Goal: Communication & Community: Answer question/provide support

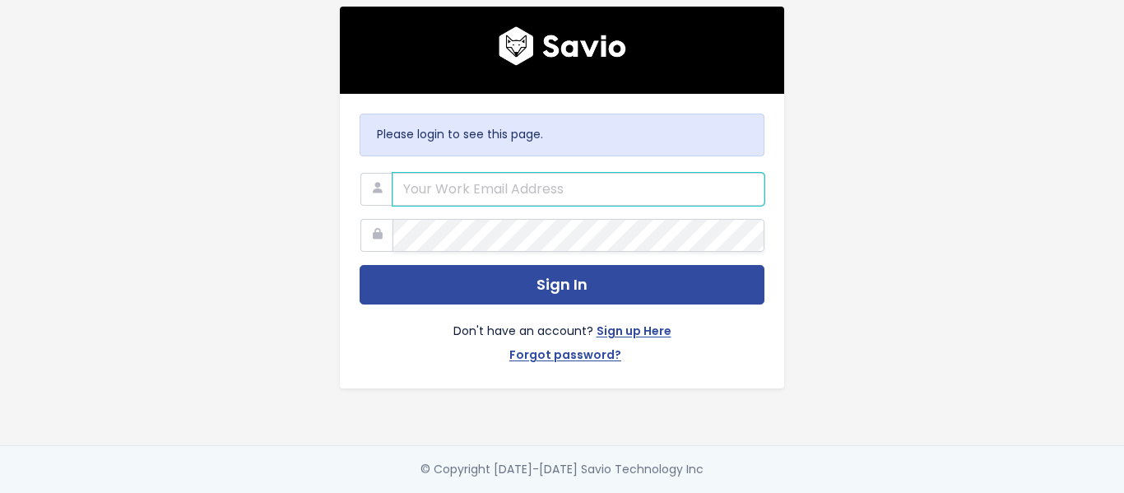
type input "[EMAIL_ADDRESS][PERSON_NAME][DOMAIN_NAME]"
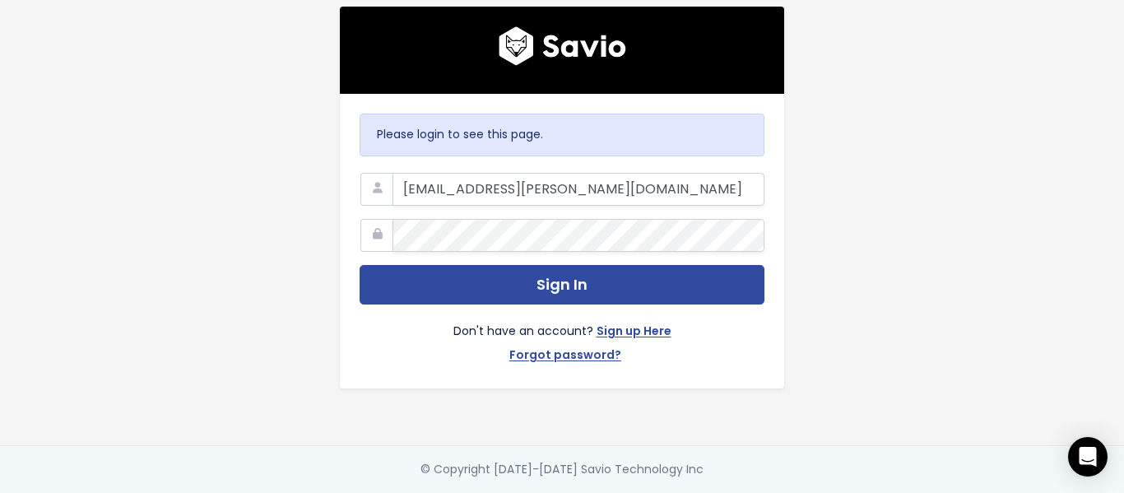
click at [847, 126] on div "Please login to see this page. kat@marsello.com Sign In Don't have an account? …" at bounding box center [562, 222] width 938 height 445
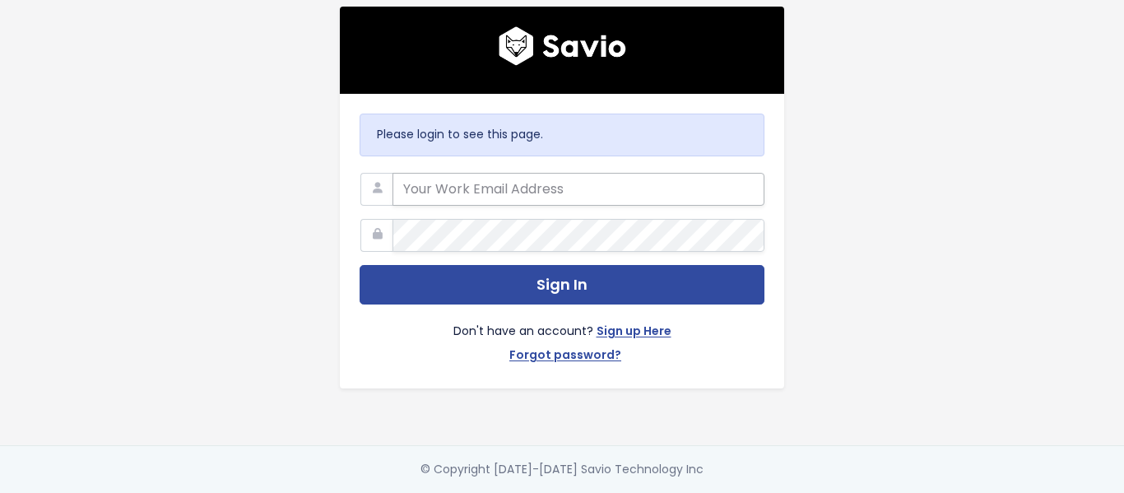
type input "[EMAIL_ADDRESS][PERSON_NAME][DOMAIN_NAME]"
click at [569, 187] on input "[EMAIL_ADDRESS][PERSON_NAME][DOMAIN_NAME]" at bounding box center [578, 189] width 372 height 33
click at [644, 191] on input "[EMAIL_ADDRESS][PERSON_NAME][DOMAIN_NAME]" at bounding box center [578, 189] width 372 height 33
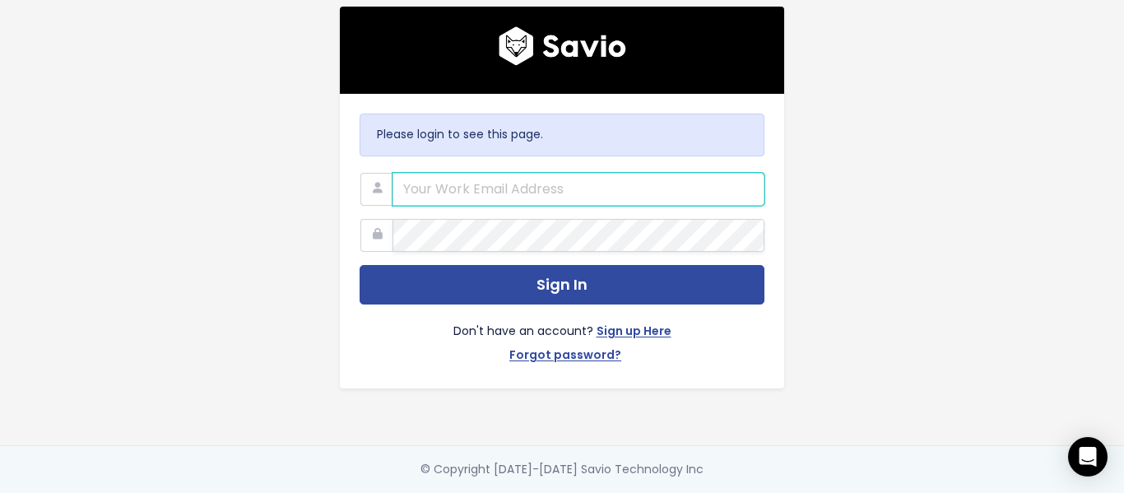
click at [503, 175] on input "email" at bounding box center [578, 189] width 372 height 33
paste input "[EMAIL_ADDRESS][PERSON_NAME][DOMAIN_NAME]"
type input "[EMAIL_ADDRESS][PERSON_NAME][DOMAIN_NAME]"
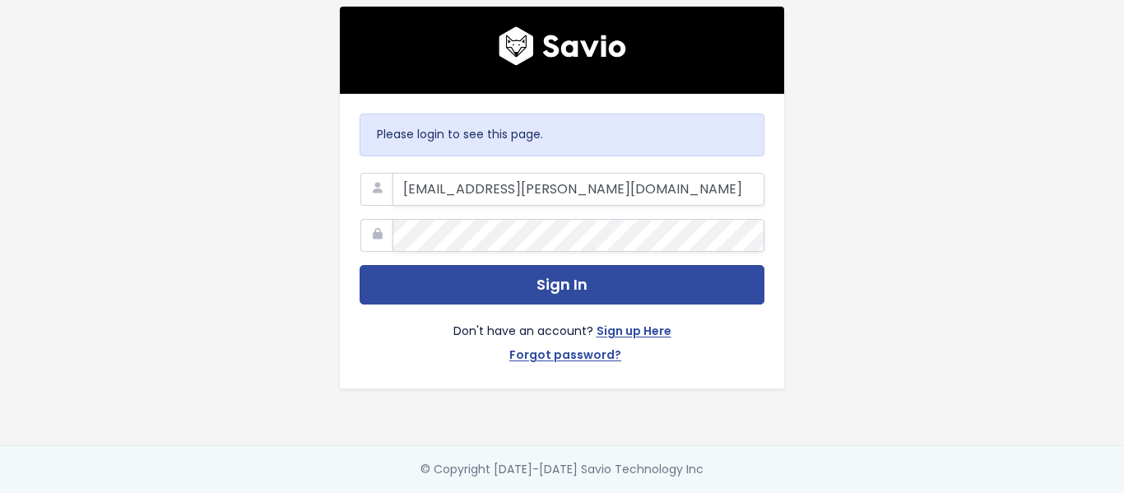
click at [0, 492] on nordpass-portal at bounding box center [0, 493] width 0 height 0
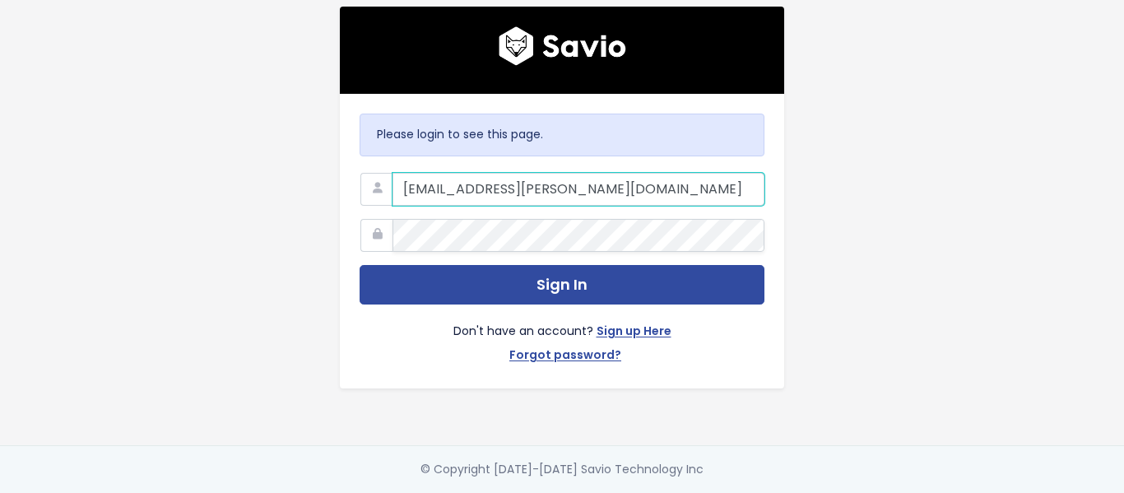
type input "[EMAIL_ADDRESS][PERSON_NAME][DOMAIN_NAME]"
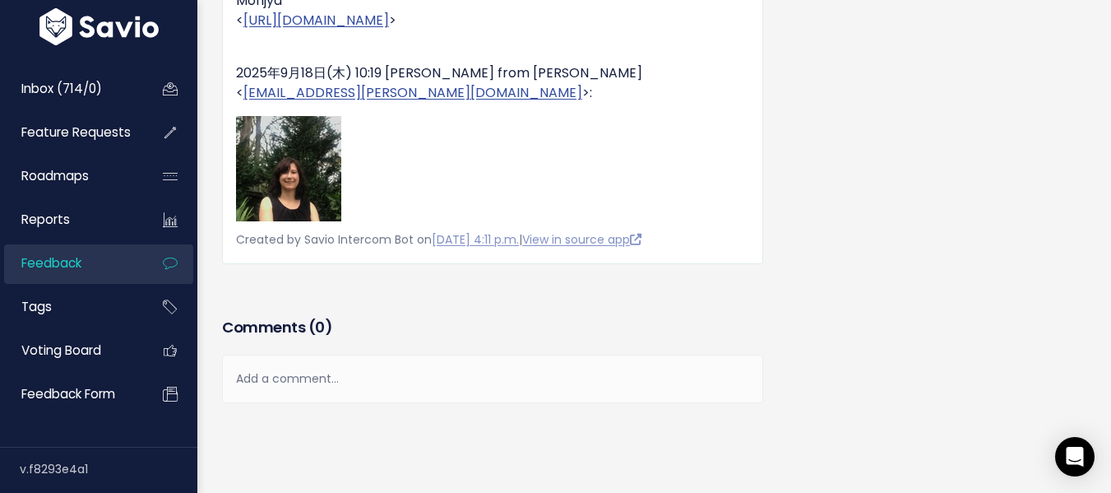
scroll to position [747, 0]
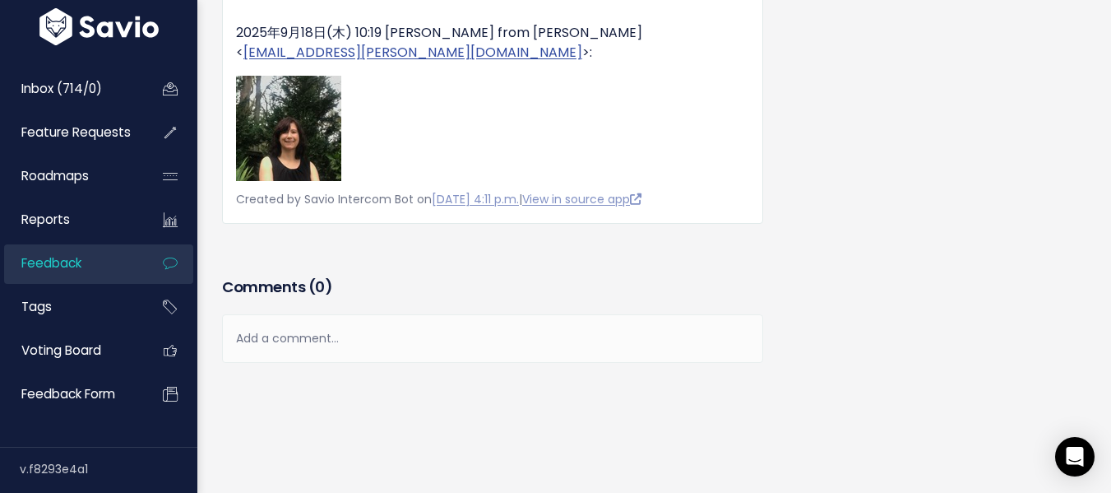
click at [392, 314] on div "Add a comment..." at bounding box center [492, 338] width 541 height 49
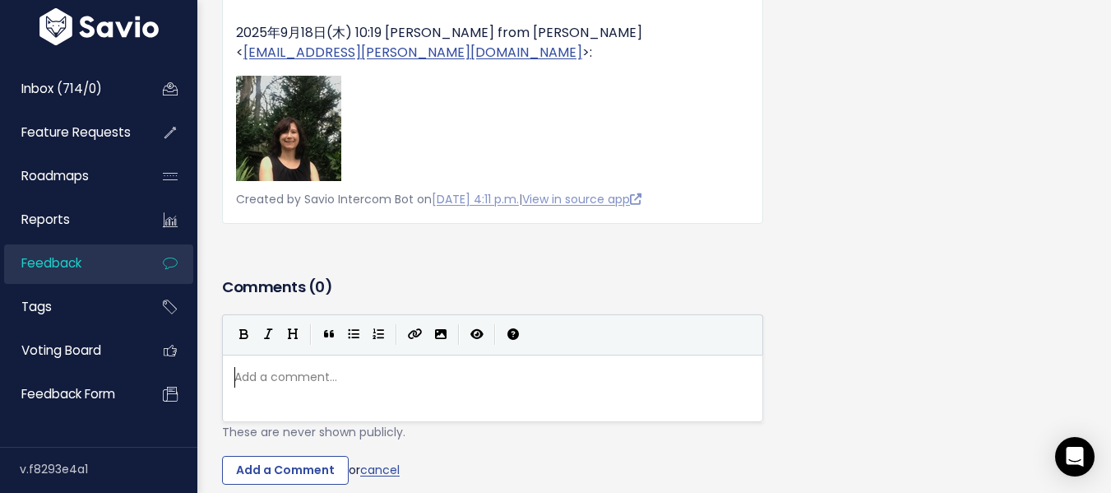
scroll to position [6, 0]
type textarea "Ronnient"
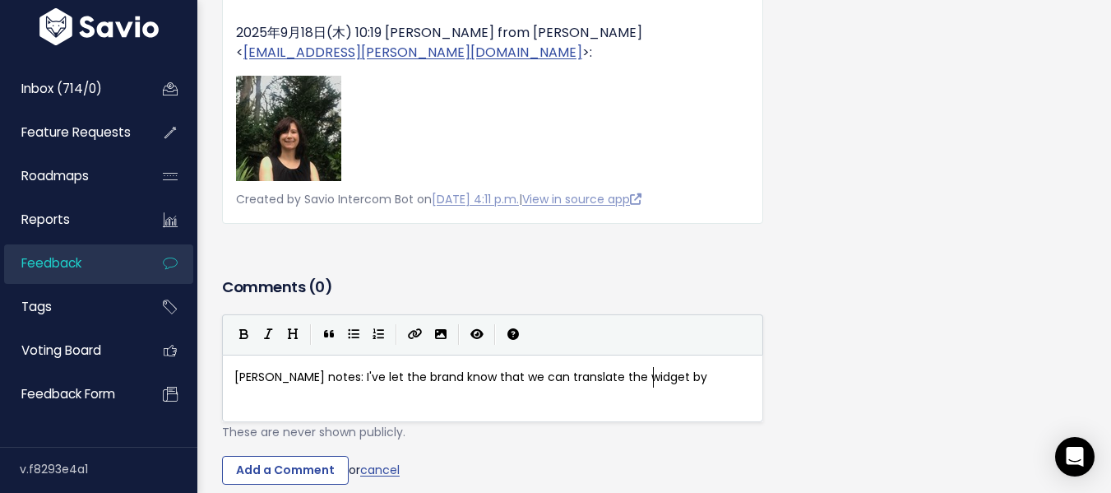
type textarea "notes: I've let the brand know that we can translate the widget by l"
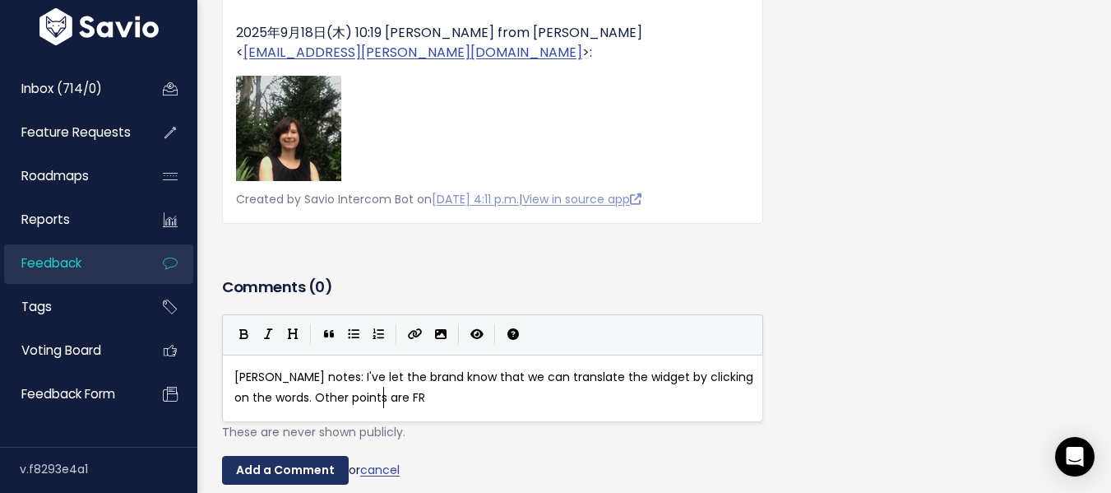
type textarea "clicking on the words. Other points are FR"
click at [318, 456] on input "Add a Comment" at bounding box center [285, 471] width 127 height 30
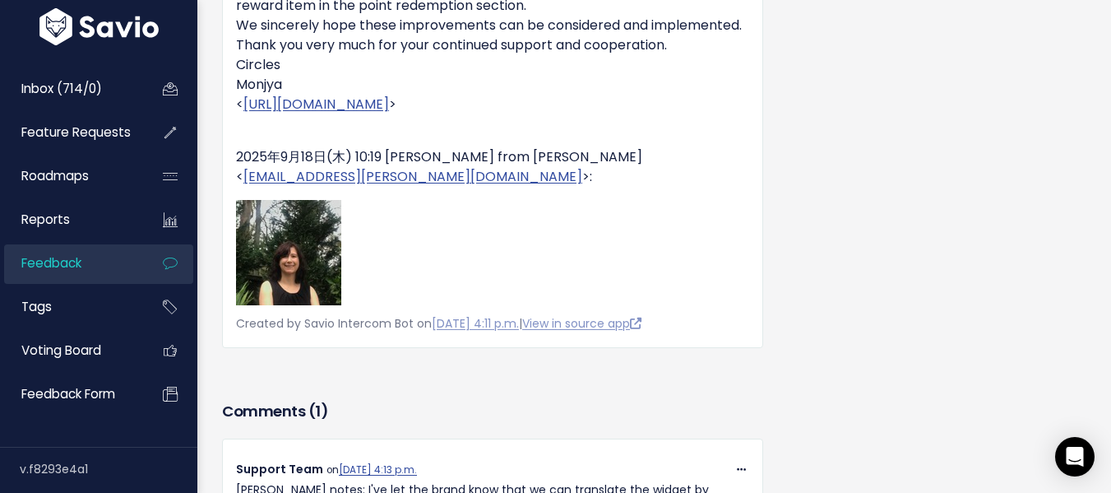
scroll to position [500, 0]
